Goal: Task Accomplishment & Management: Use online tool/utility

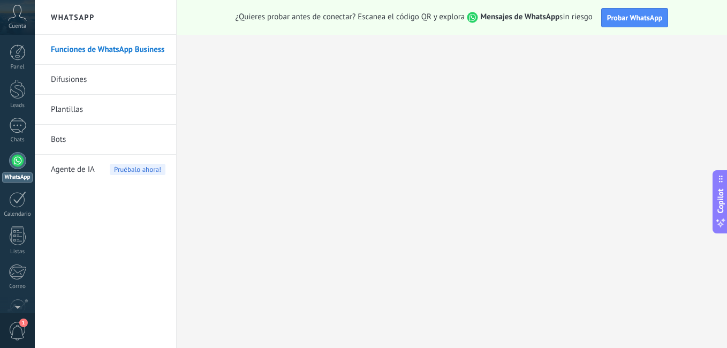
click at [18, 153] on div at bounding box center [17, 160] width 17 height 17
click at [18, 157] on div at bounding box center [17, 160] width 17 height 17
click at [621, 11] on button "Probar WhatsApp" at bounding box center [634, 17] width 67 height 19
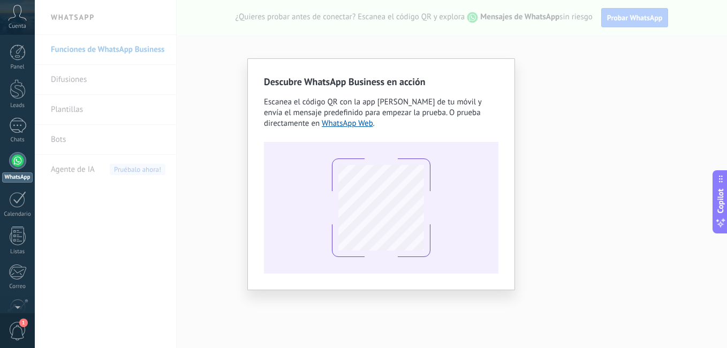
drag, startPoint x: 724, startPoint y: 115, endPoint x: 726, endPoint y: 123, distance: 7.8
click at [726, 123] on div "Descubre WhatsApp Business en acción Escanea el código QR con la app [PERSON_NA…" at bounding box center [381, 174] width 692 height 348
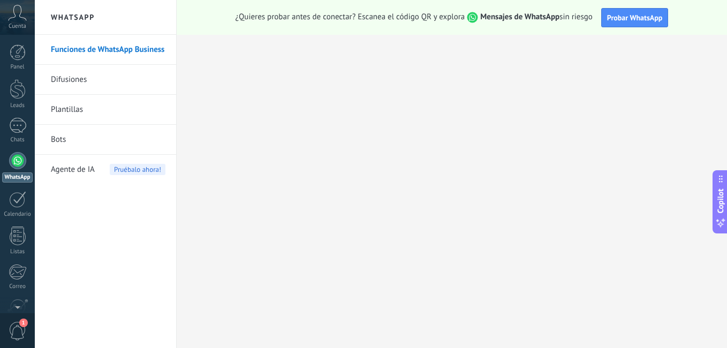
click at [78, 330] on div "Funciones de WhatsApp Business Difusiones Plantillas Bots Agente de IA Pruébalo…" at bounding box center [105, 191] width 141 height 313
click at [21, 158] on div at bounding box center [17, 160] width 17 height 17
click at [633, 20] on span "Probar WhatsApp" at bounding box center [635, 18] width 56 height 10
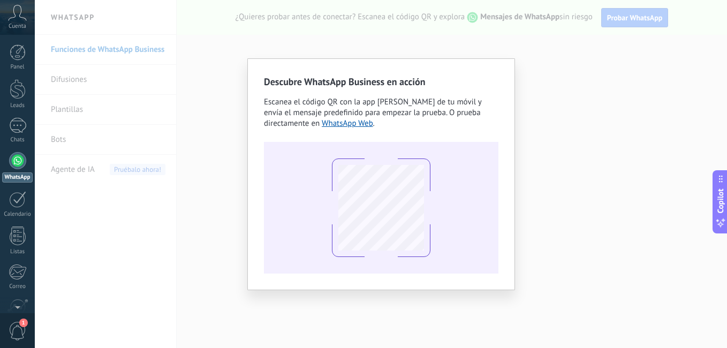
click at [725, 117] on div "Descubre WhatsApp Business en acción Escanea el código QR con la app [PERSON_NA…" at bounding box center [381, 174] width 692 height 348
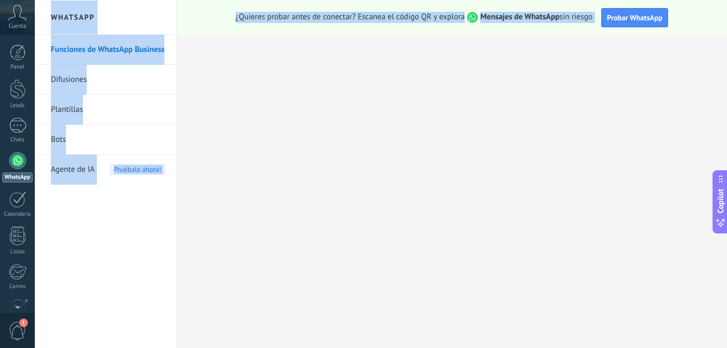
drag, startPoint x: 726, startPoint y: 31, endPoint x: 728, endPoint y: 23, distance: 8.3
click at [726, 23] on html ".abccls-1,.abccls-2{fill-rule:evenodd}.abccls-2{fill:#fff} .abfcls-1{fill:none}…" at bounding box center [363, 174] width 727 height 348
click at [697, 9] on div "¿Quieres probar antes de conectar? Escanea el código QR y explora Mensajes de W…" at bounding box center [452, 17] width 550 height 35
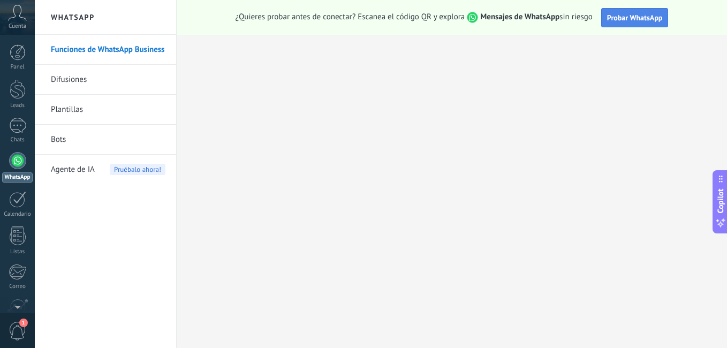
click at [651, 20] on span "Probar WhatsApp" at bounding box center [635, 18] width 56 height 10
